Goal: Task Accomplishment & Management: Complete application form

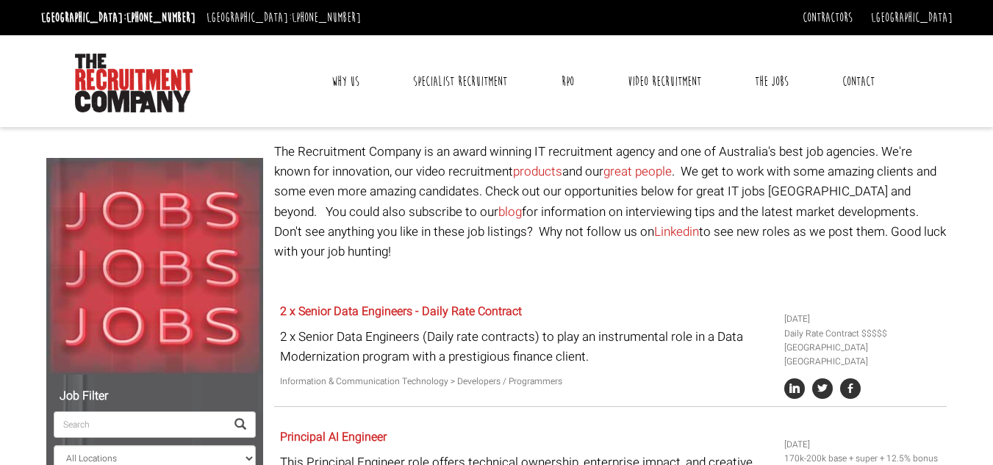
click at [343, 83] on link "Why Us" at bounding box center [345, 81] width 50 height 37
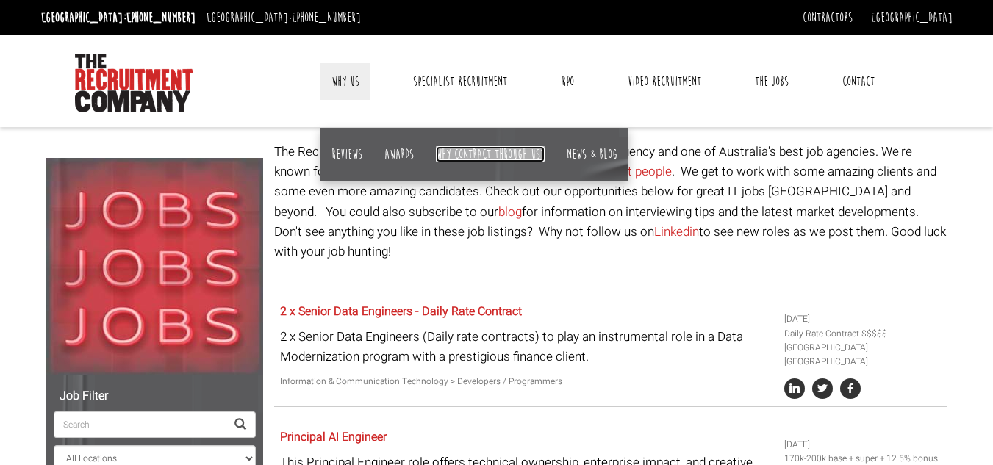
click at [512, 150] on link "Why contract through us?" at bounding box center [490, 154] width 109 height 16
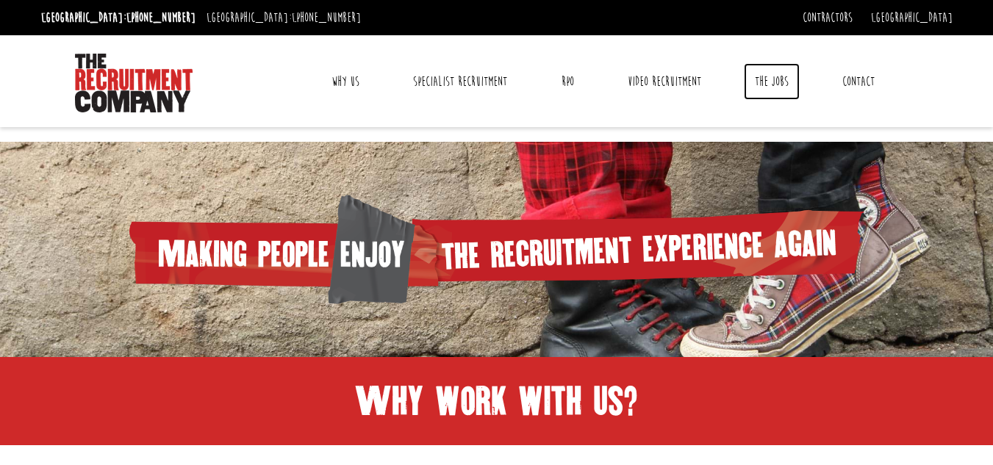
click at [759, 89] on link "The Jobs" at bounding box center [772, 81] width 56 height 37
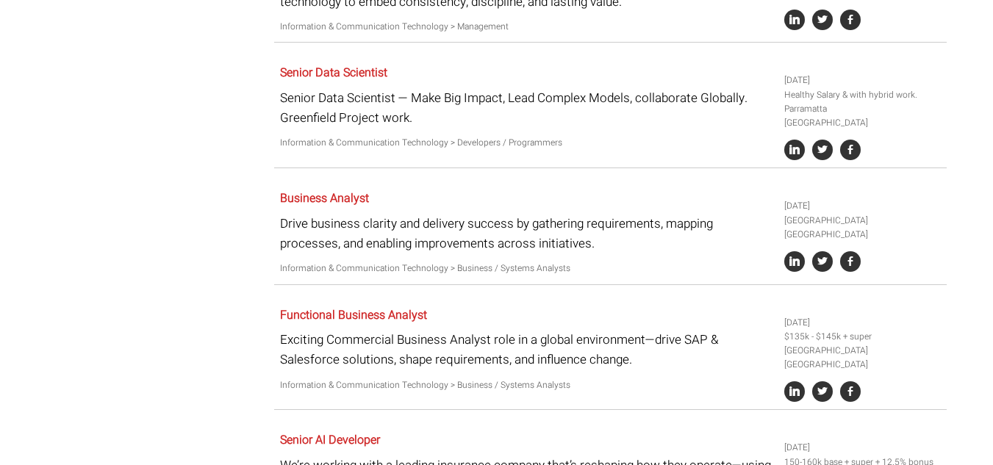
scroll to position [807, 0]
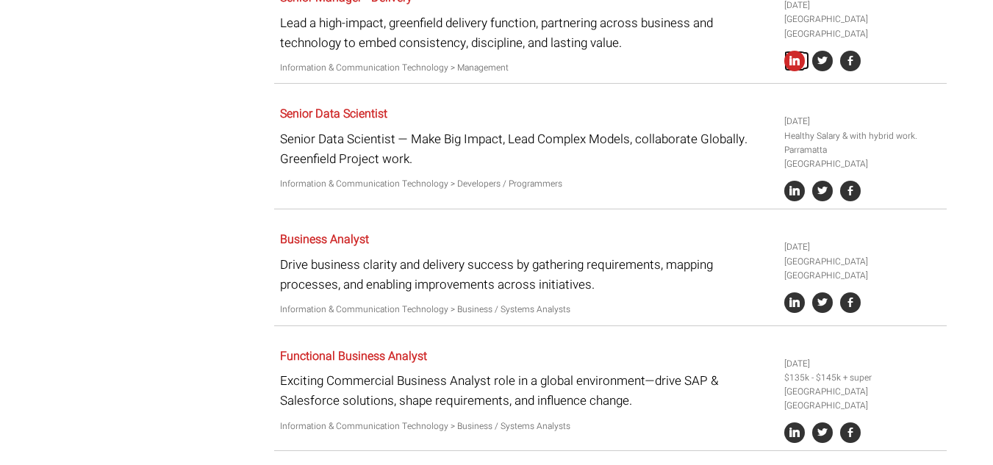
click at [794, 51] on icon at bounding box center [794, 61] width 21 height 21
click at [351, 105] on link "Senior Data Scientist" at bounding box center [333, 114] width 107 height 18
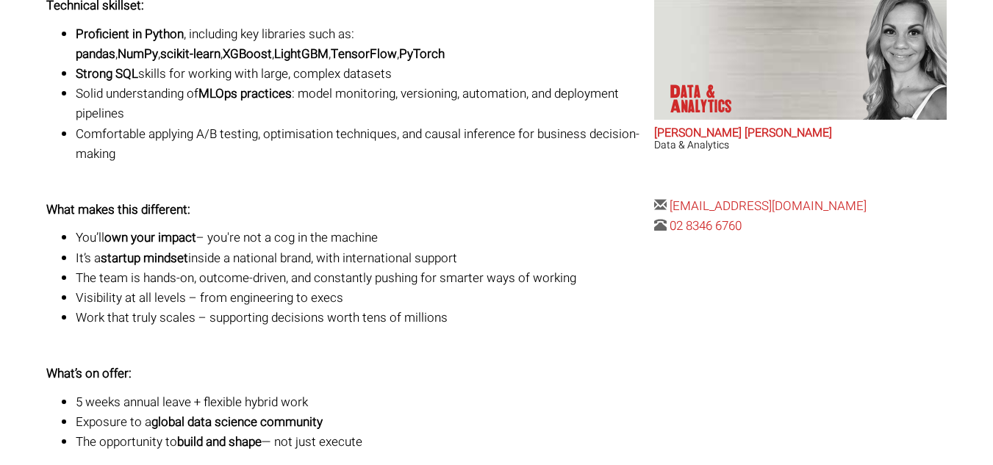
scroll to position [789, 0]
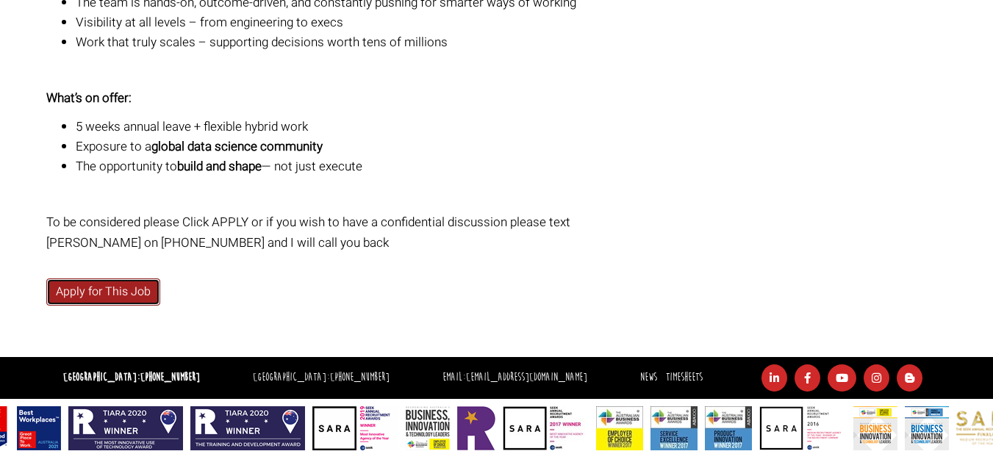
click at [65, 295] on link "Apply for This Job" at bounding box center [103, 292] width 114 height 27
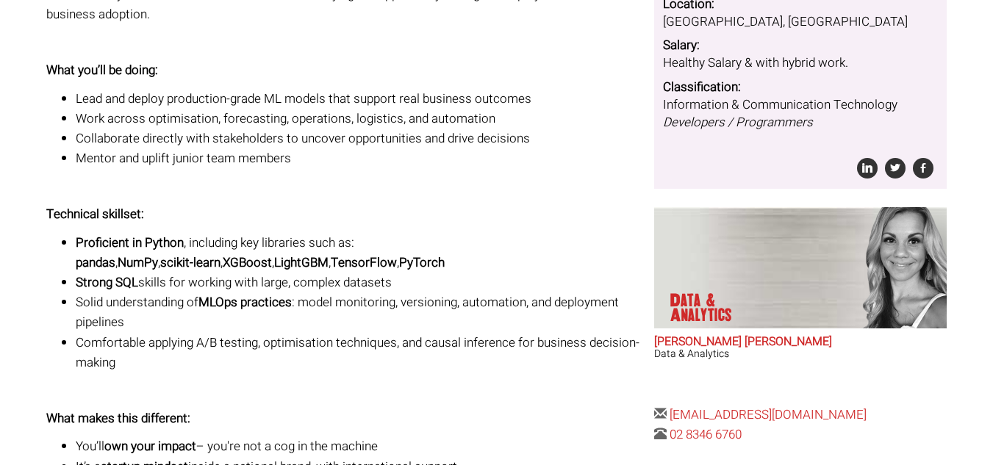
scroll to position [0, 0]
